Goal: Find specific page/section: Find specific page/section

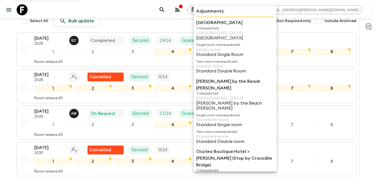
scroll to position [84, 0]
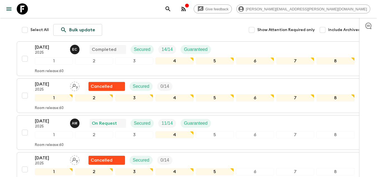
click at [23, 9] on icon at bounding box center [22, 8] width 11 height 11
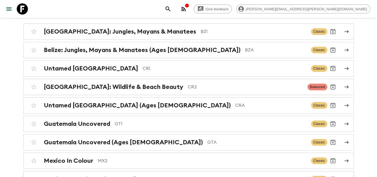
scroll to position [100, 0]
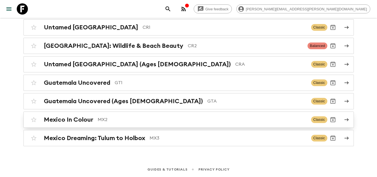
click at [154, 120] on p "MX2" at bounding box center [202, 119] width 209 height 7
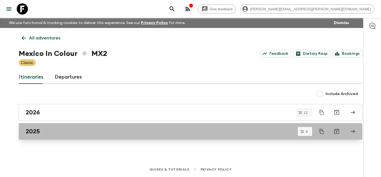
click at [81, 132] on div "2025" at bounding box center [185, 130] width 319 height 7
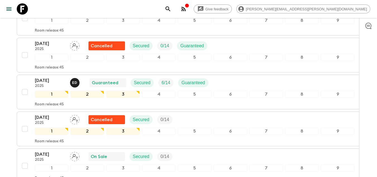
scroll to position [43, 0]
